Goal: Find contact information

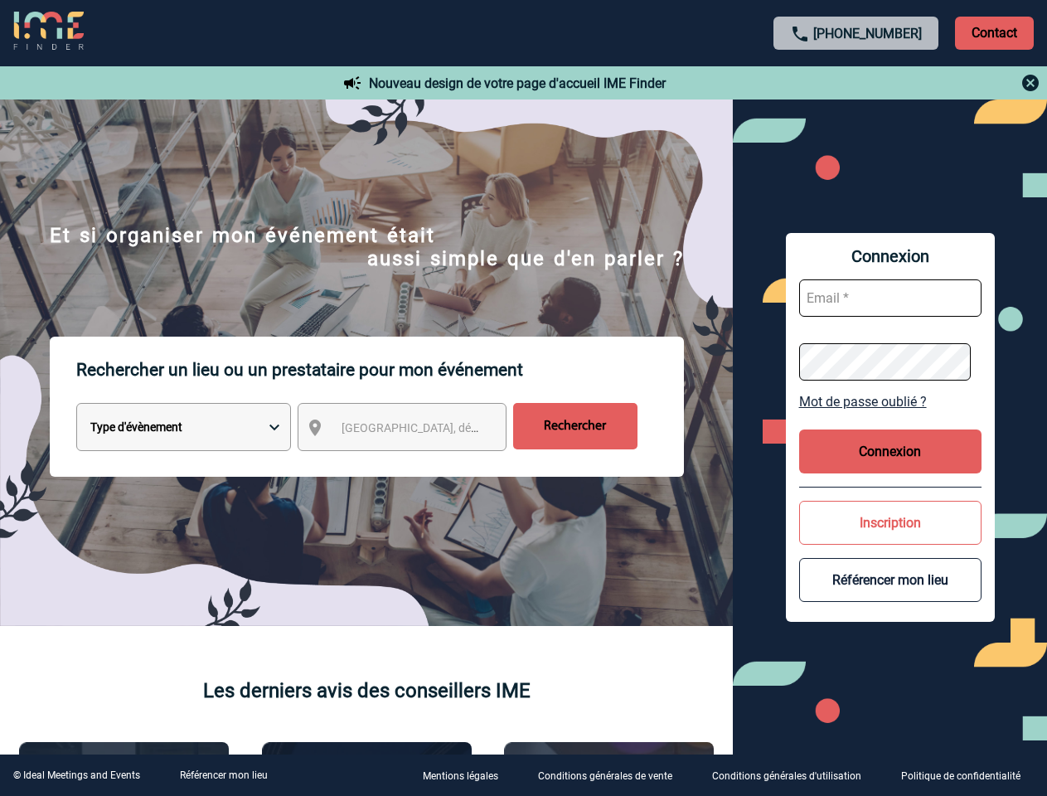
click at [523, 398] on p "Rechercher un lieu ou un prestataire pour mon événement" at bounding box center [380, 370] width 608 height 66
click at [994, 32] on p "Contact" at bounding box center [994, 33] width 79 height 33
click at [857, 83] on body "[PHONE_NUMBER] Contact Contact Nouveau design de votre page d'accueil IME Finde…" at bounding box center [523, 398] width 1047 height 796
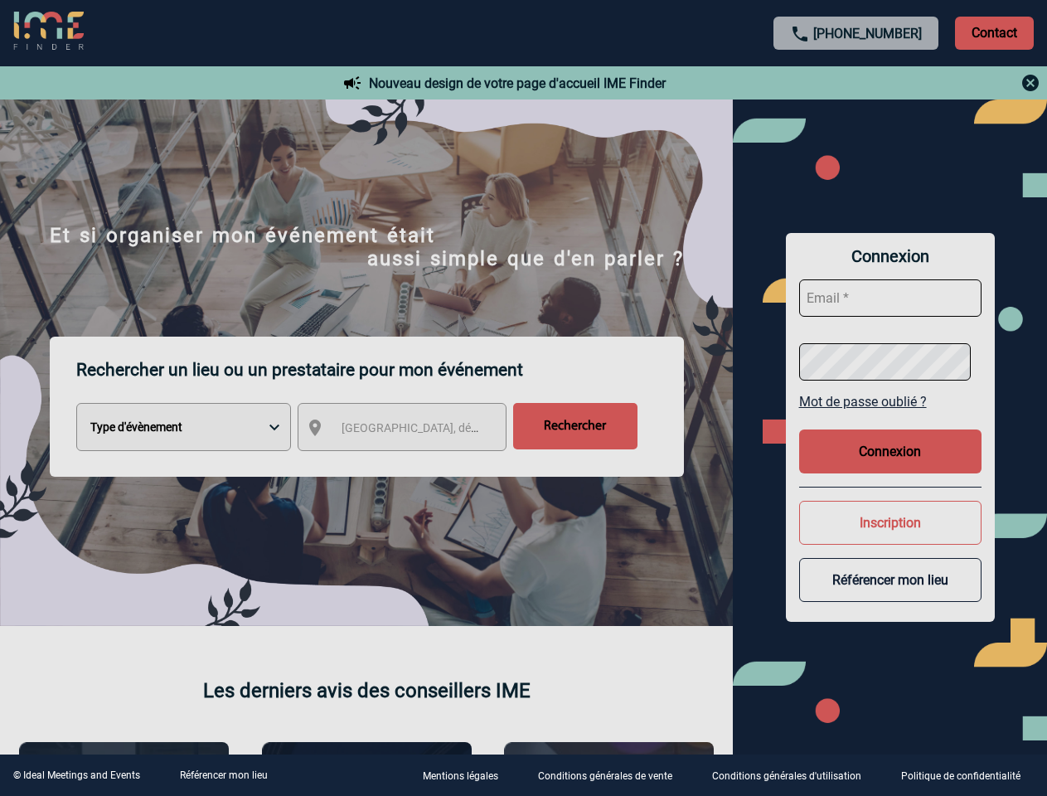
click at [417, 430] on div at bounding box center [523, 398] width 1047 height 796
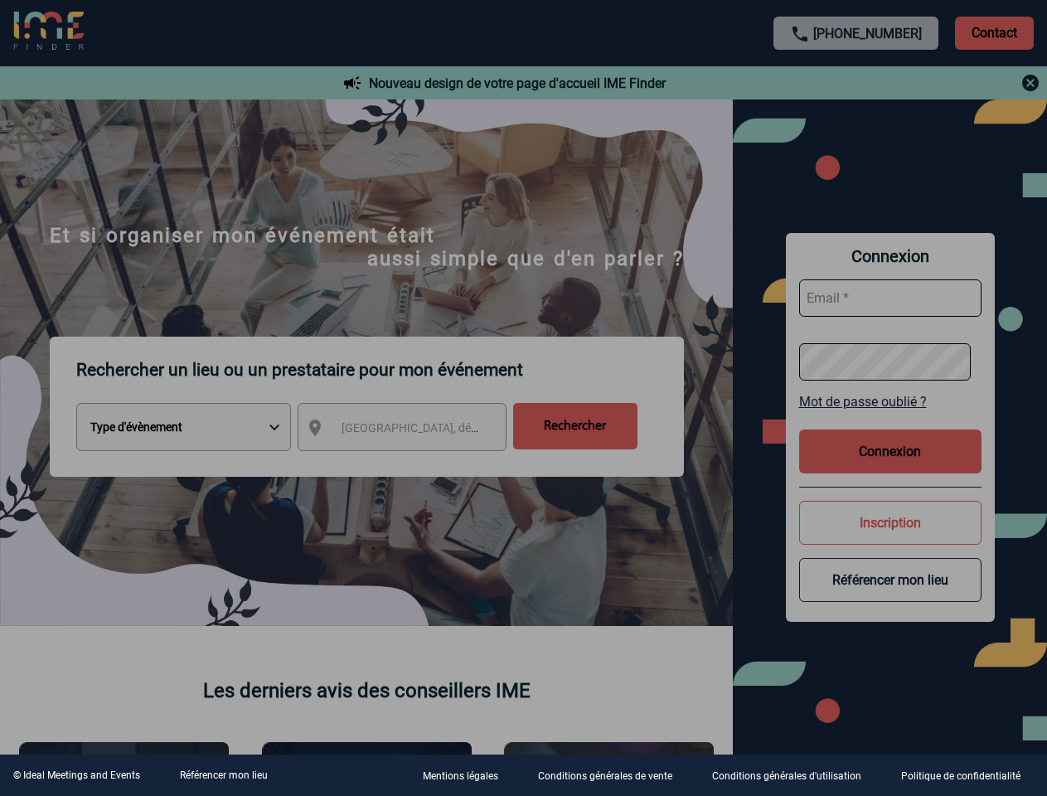
click at [891, 401] on div at bounding box center [523, 398] width 1047 height 796
click at [891, 451] on div at bounding box center [523, 398] width 1047 height 796
click at [891, 522] on div at bounding box center [523, 398] width 1047 height 796
click at [891, 580] on div at bounding box center [523, 398] width 1047 height 796
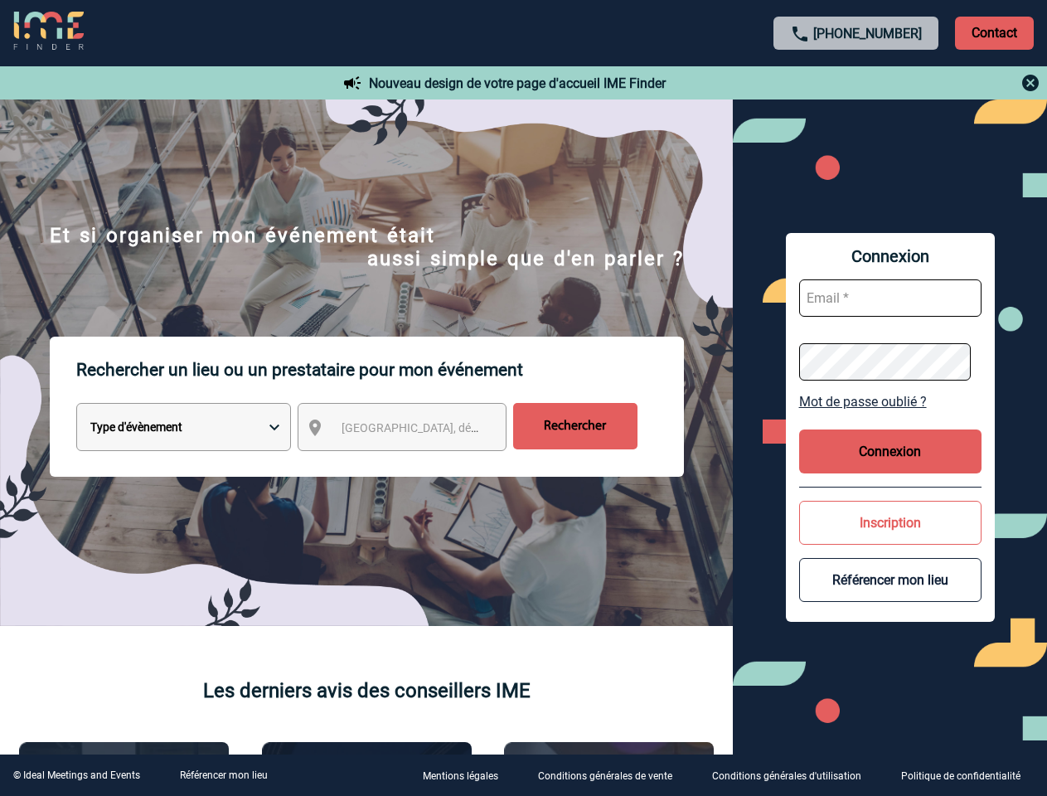
click at [223, 775] on link "Référencer mon lieu" at bounding box center [224, 776] width 88 height 12
